Goal: Find specific page/section: Find specific page/section

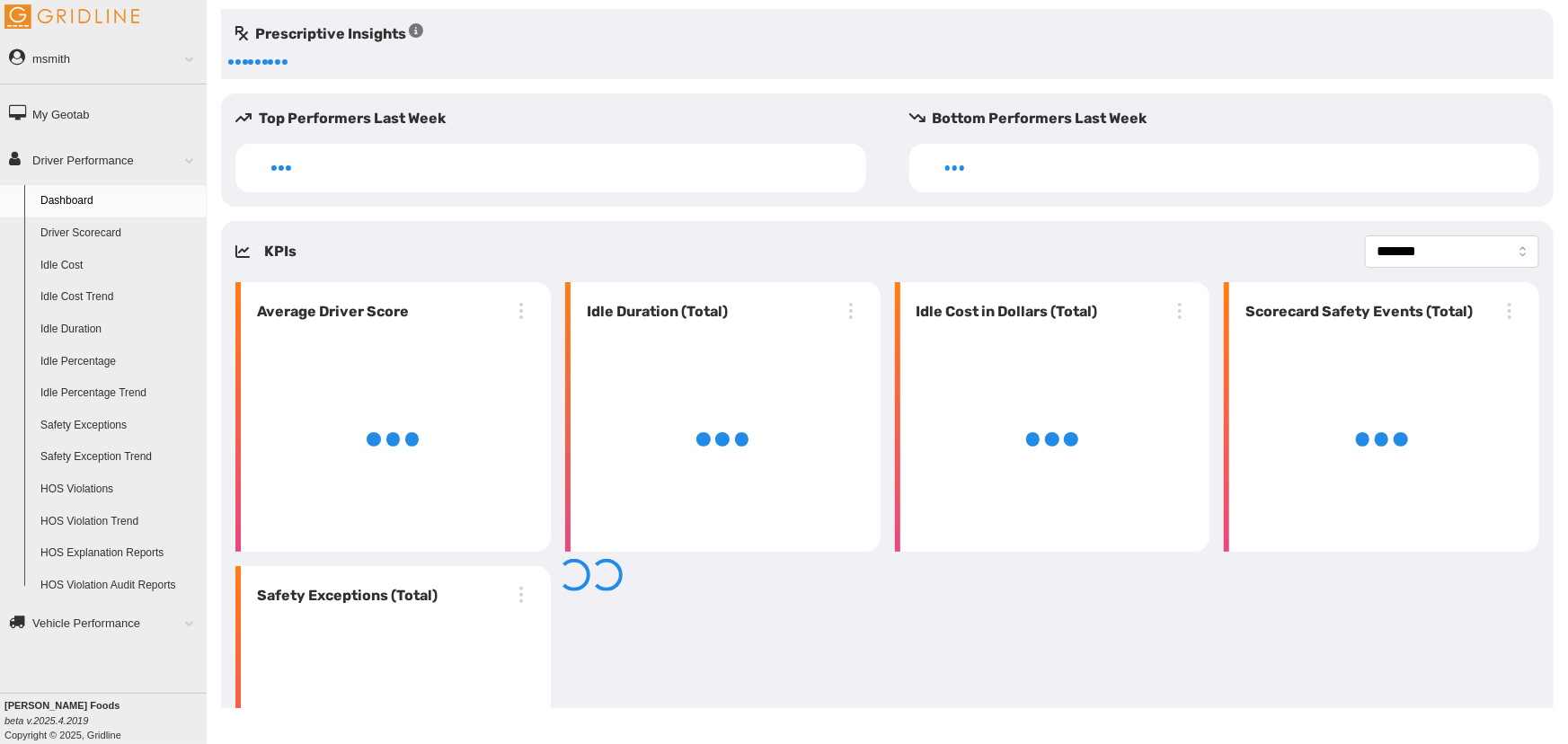
select select "**********"
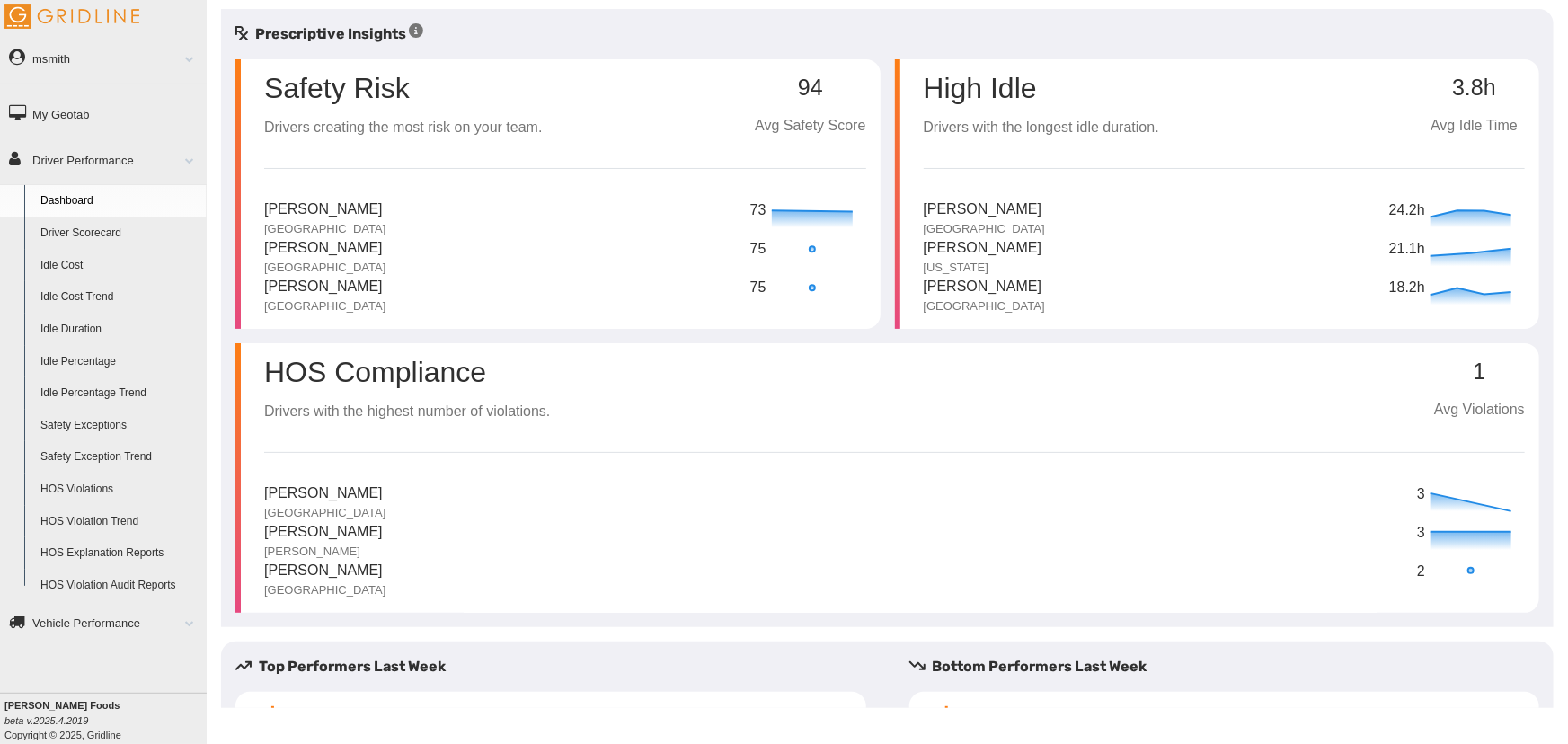
click at [139, 234] on link "Driver Scorecard" at bounding box center [119, 234] width 174 height 33
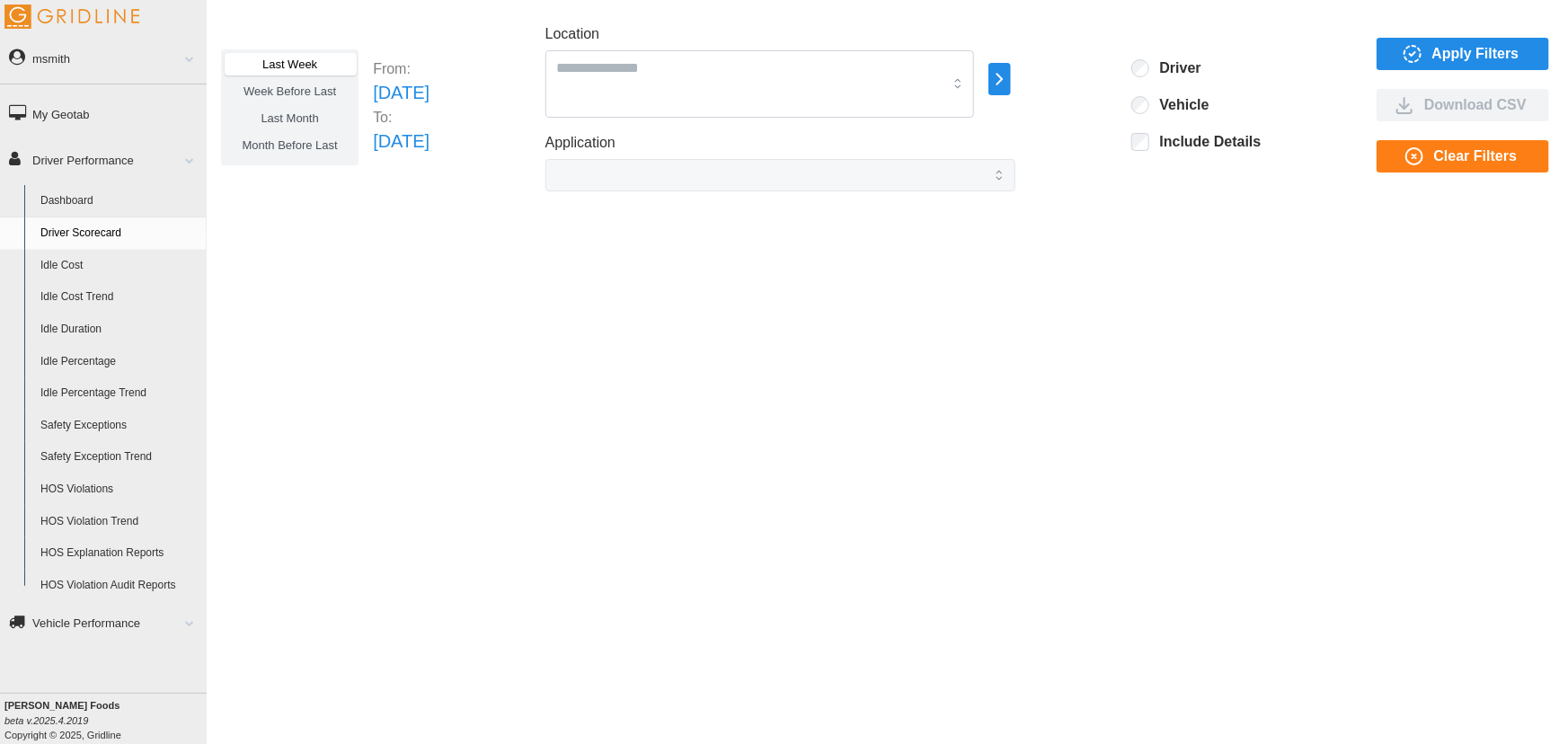
click at [1471, 53] on span "Apply Filters" at bounding box center [1476, 54] width 88 height 31
